Goal: Navigation & Orientation: Find specific page/section

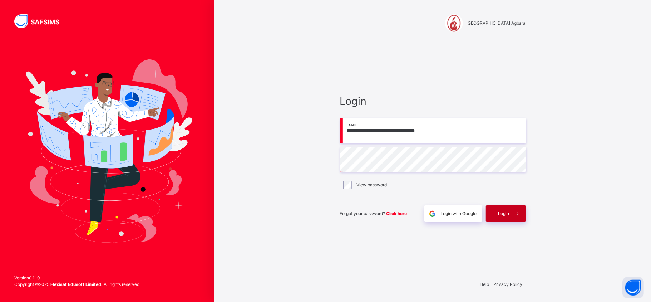
click at [492, 216] on div "Login" at bounding box center [505, 213] width 40 height 16
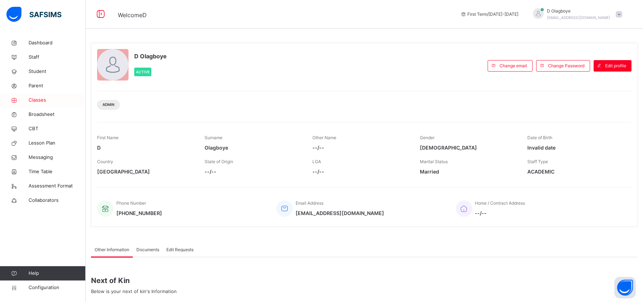
click at [35, 105] on link "Classes" at bounding box center [43, 100] width 86 height 14
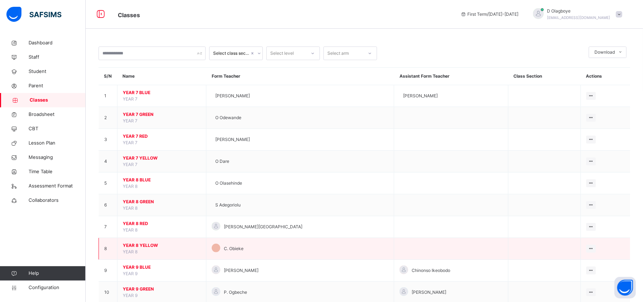
click at [146, 246] on span "YEAR 8 YELLOW" at bounding box center [162, 245] width 78 height 6
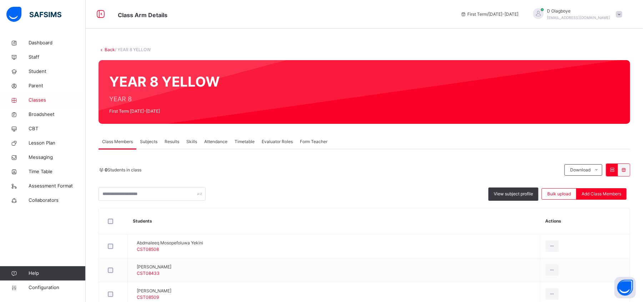
click at [44, 99] on span "Classes" at bounding box center [57, 99] width 57 height 7
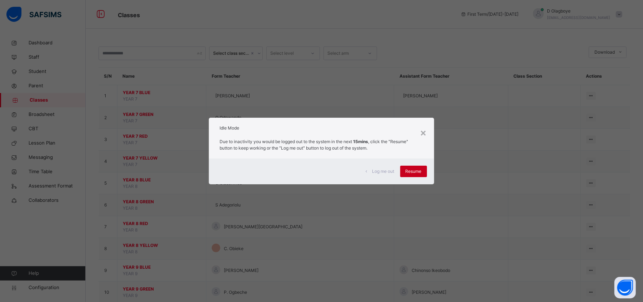
click at [417, 169] on span "Resume" at bounding box center [414, 171] width 16 height 6
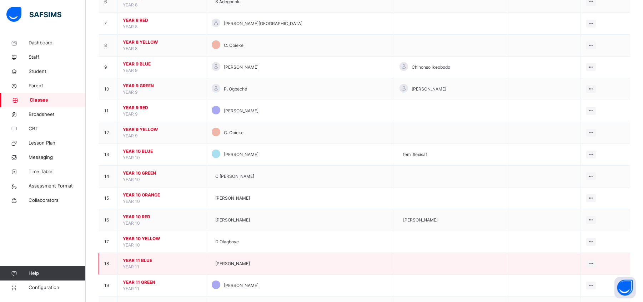
scroll to position [203, 0]
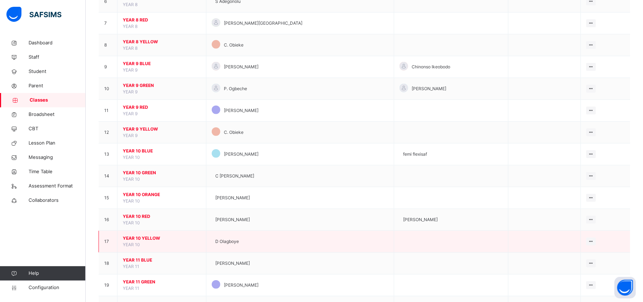
click at [143, 240] on span "YEAR 10 YELLOW" at bounding box center [162, 238] width 78 height 6
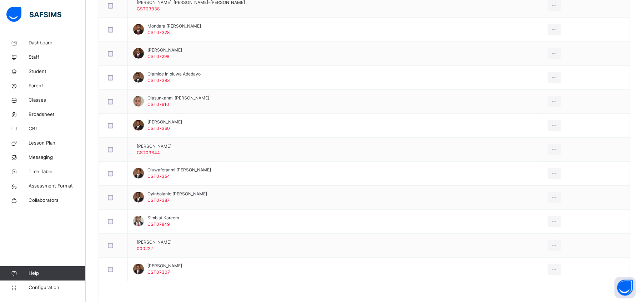
scroll to position [429, 0]
